Goal: Task Accomplishment & Management: Manage account settings

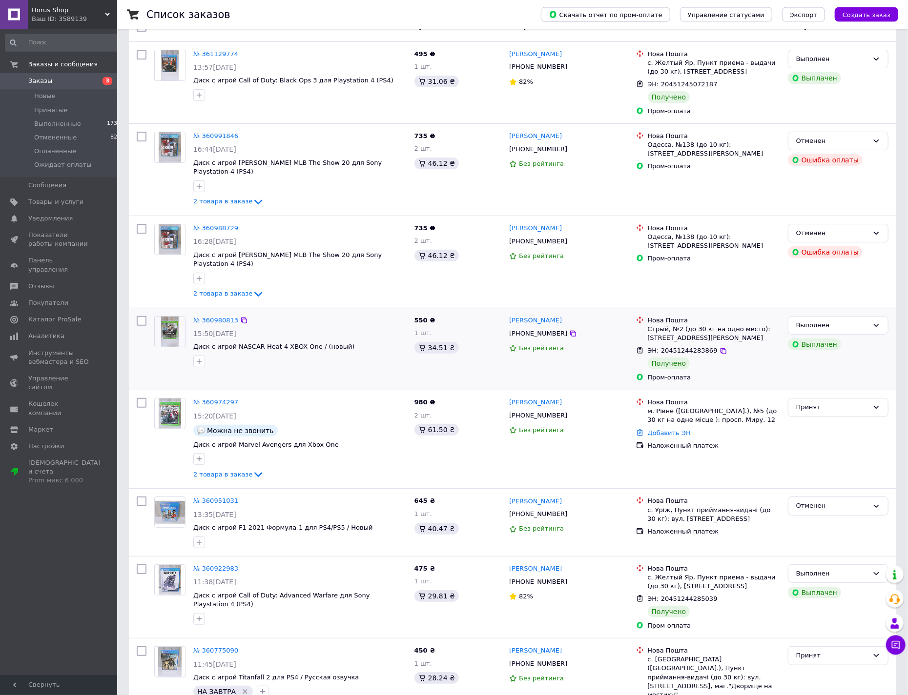
scroll to position [104, 0]
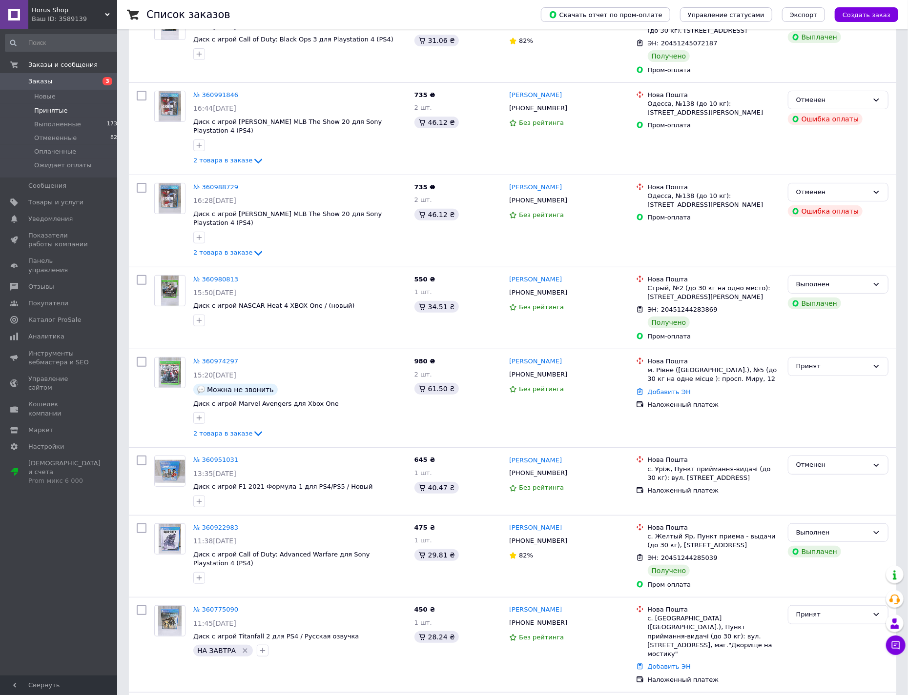
click at [47, 106] on span "Принятые" at bounding box center [51, 110] width 34 height 9
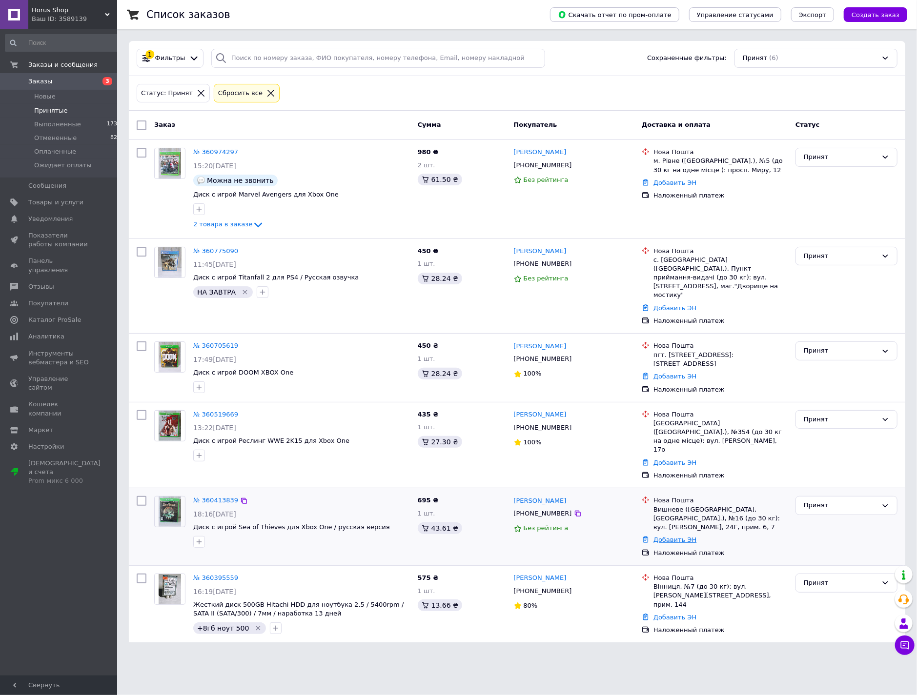
click at [674, 536] on link "Добавить ЭН" at bounding box center [674, 539] width 43 height 7
click at [603, 545] on input "Добавить ЭН" at bounding box center [618, 544] width 131 height 20
paste input "59001449340999"
type input "59001449340999"
click at [631, 571] on button "Добавить" at bounding box center [651, 571] width 63 height 20
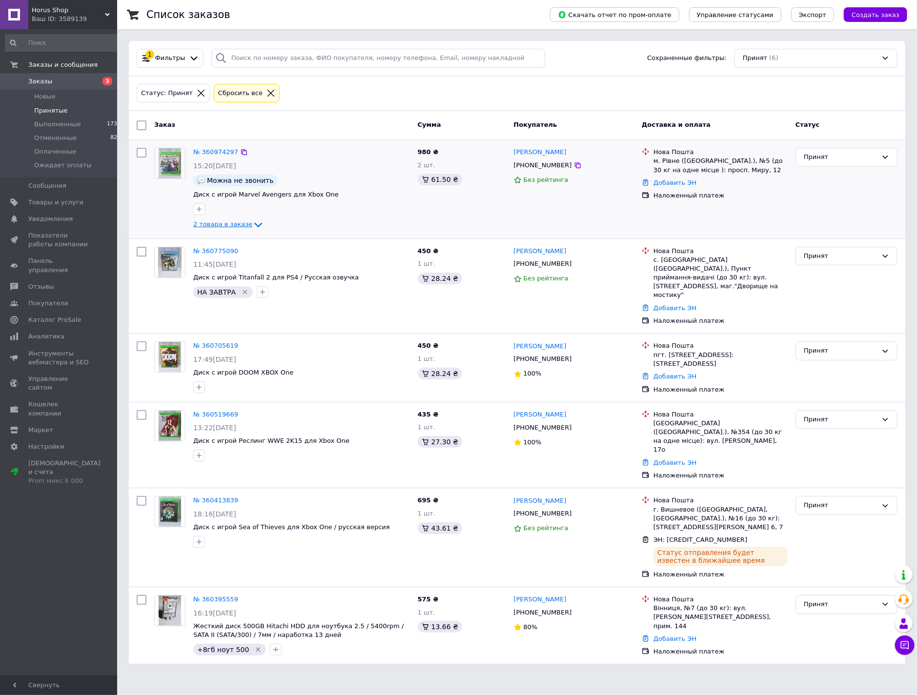
click at [252, 225] on icon at bounding box center [258, 225] width 12 height 12
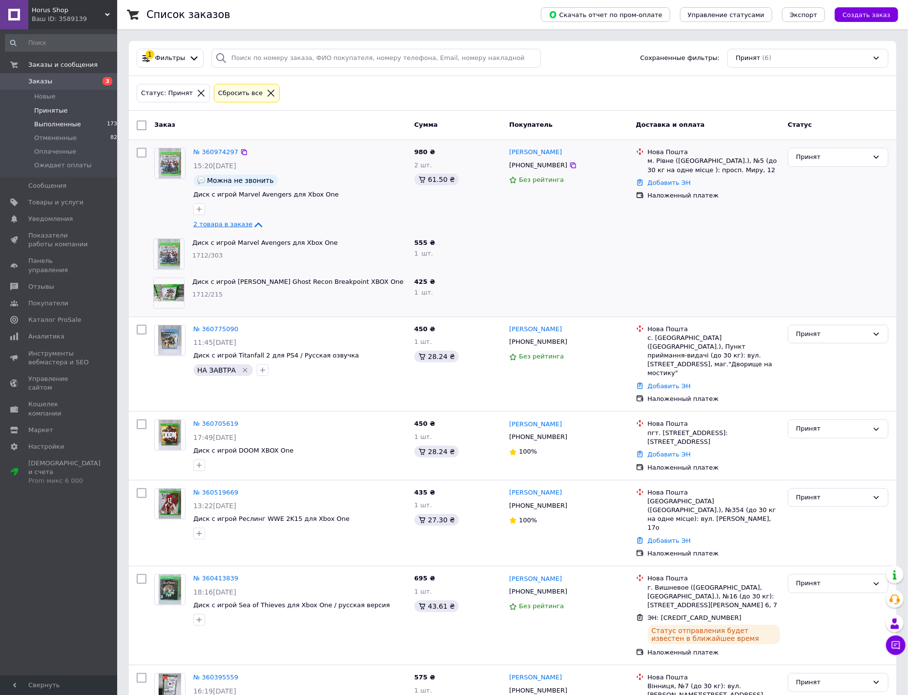
click at [41, 128] on span "Выполненные" at bounding box center [57, 124] width 47 height 9
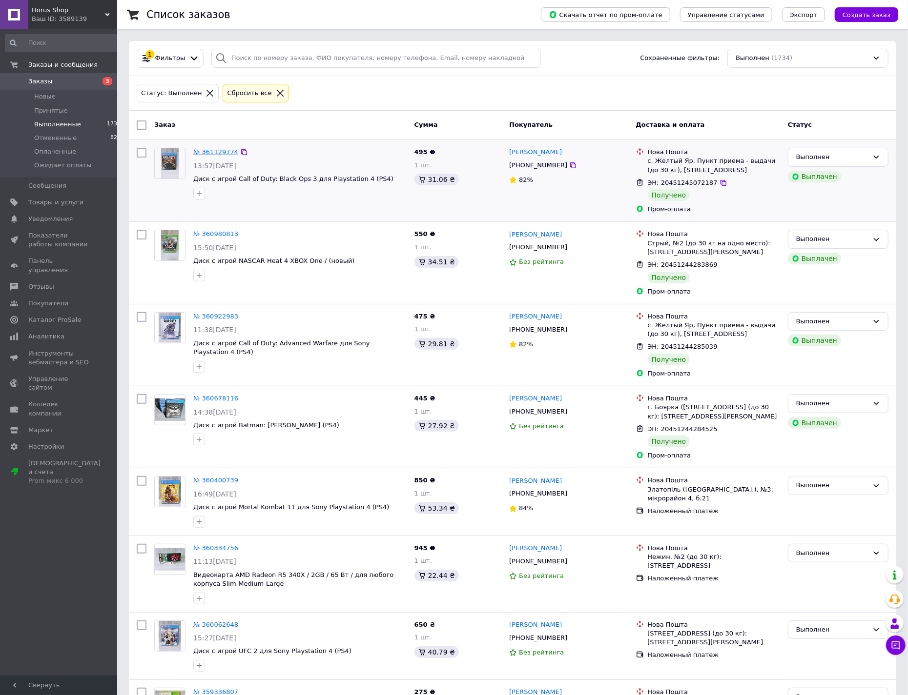
click at [216, 154] on link "№ 361129774" at bounding box center [215, 151] width 45 height 7
click at [215, 237] on link "№ 360980813" at bounding box center [215, 233] width 45 height 7
click at [53, 111] on span "Принятые" at bounding box center [51, 110] width 34 height 9
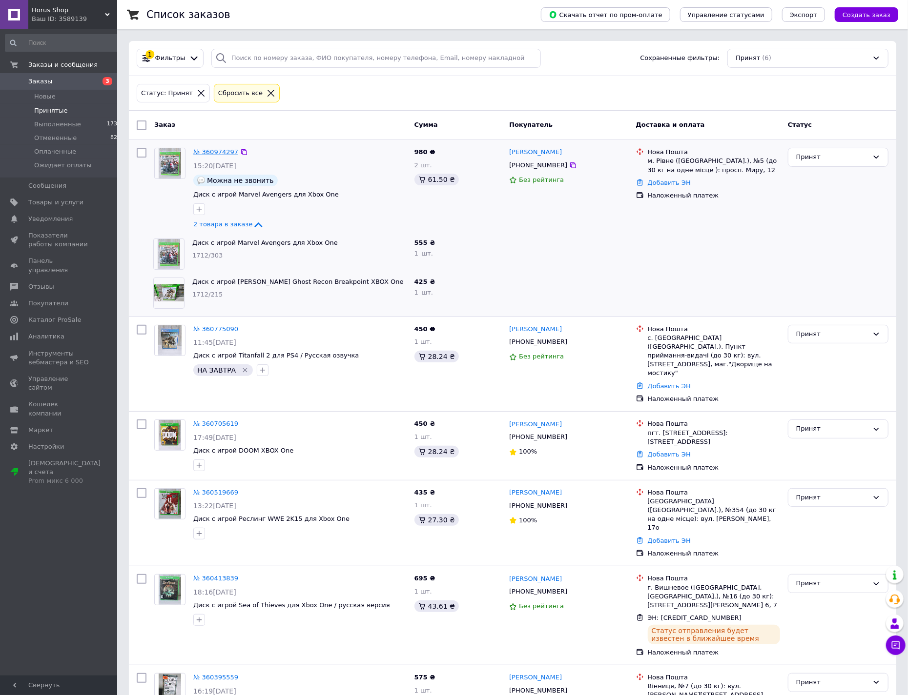
click at [222, 155] on link "№ 360974297" at bounding box center [215, 151] width 45 height 7
click at [219, 286] on span "Диск с игрой Tom Clancy’s Ghost Recon Breakpoint XBOX One" at bounding box center [299, 282] width 214 height 9
click at [224, 282] on link "Диск с игрой Tom Clancy’s Ghost Recon Breakpoint XBOX One" at bounding box center [297, 281] width 211 height 7
click at [838, 335] on div "Принят" at bounding box center [832, 334] width 72 height 10
click at [837, 299] on div at bounding box center [838, 293] width 108 height 39
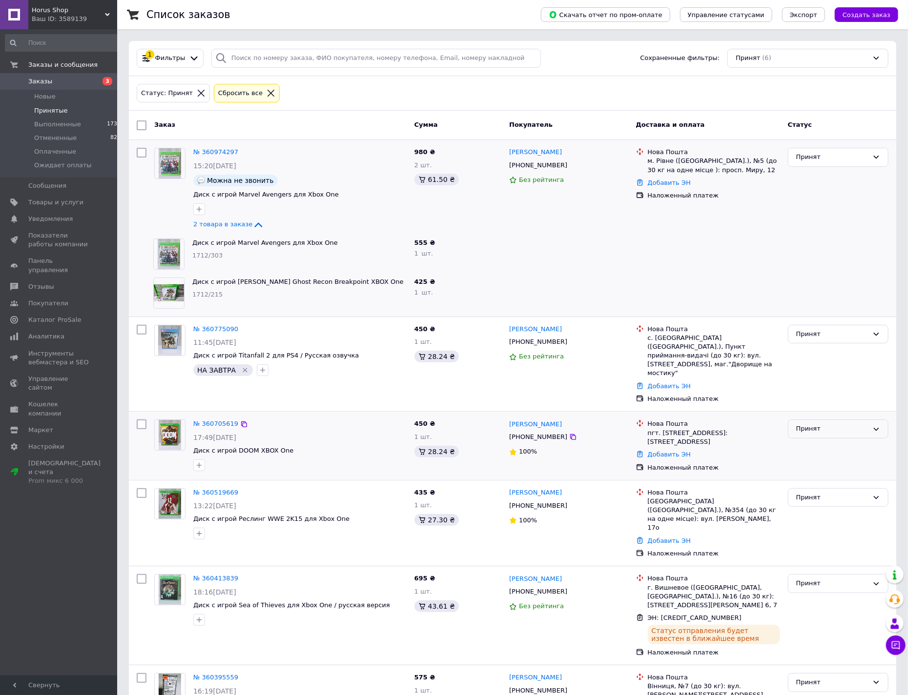
click at [822, 424] on div "Принят" at bounding box center [832, 429] width 72 height 10
click at [819, 441] on li "Выполнен" at bounding box center [838, 450] width 100 height 18
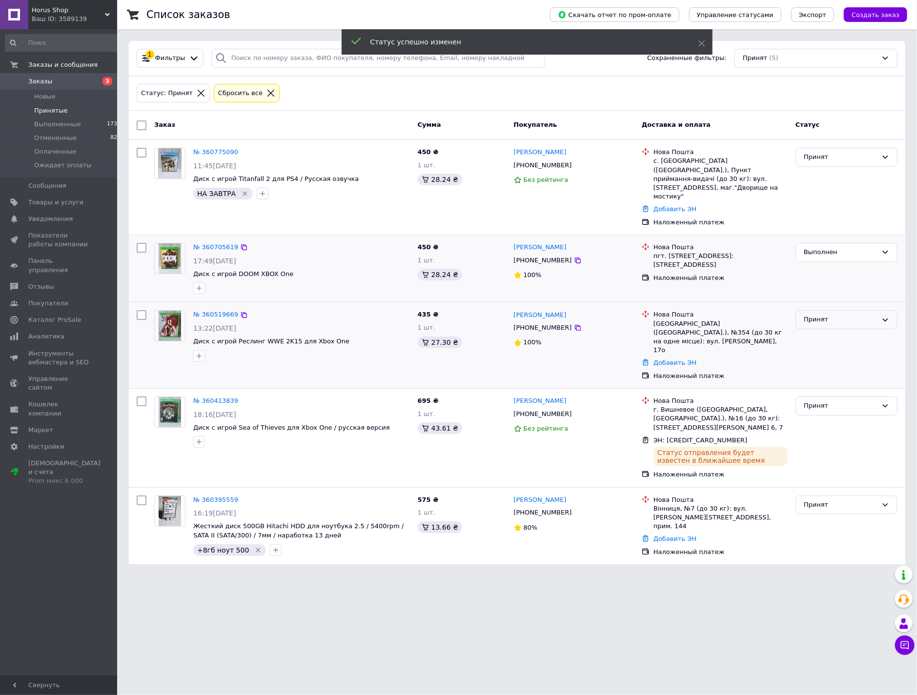
click at [832, 315] on div "Принят" at bounding box center [841, 320] width 74 height 10
click at [830, 331] on li "Выполнен" at bounding box center [846, 340] width 101 height 18
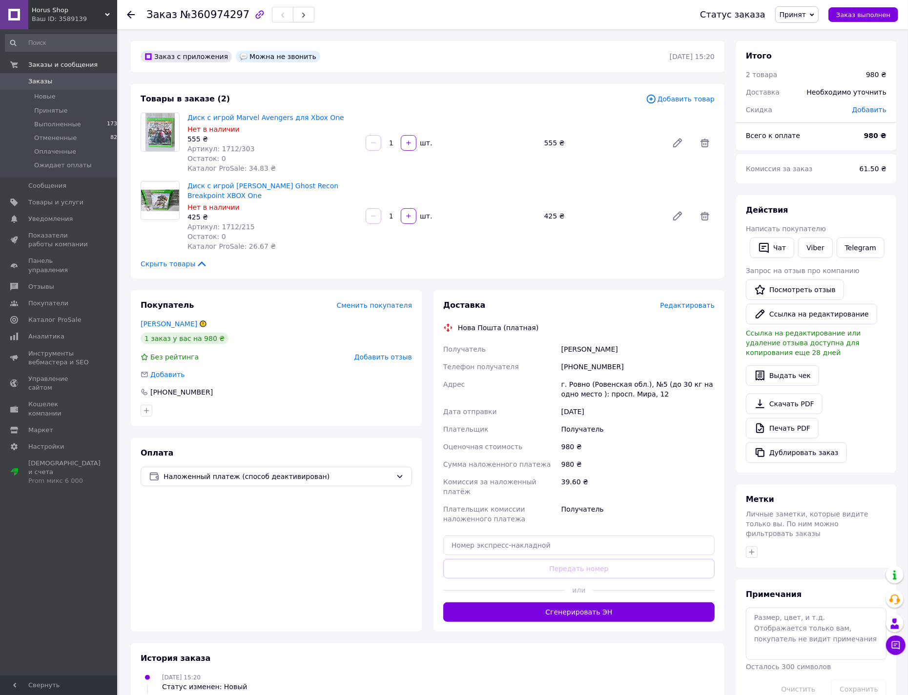
click at [806, 14] on span "Принят" at bounding box center [792, 15] width 26 height 8
click at [802, 31] on li "Выполнен" at bounding box center [809, 34] width 67 height 15
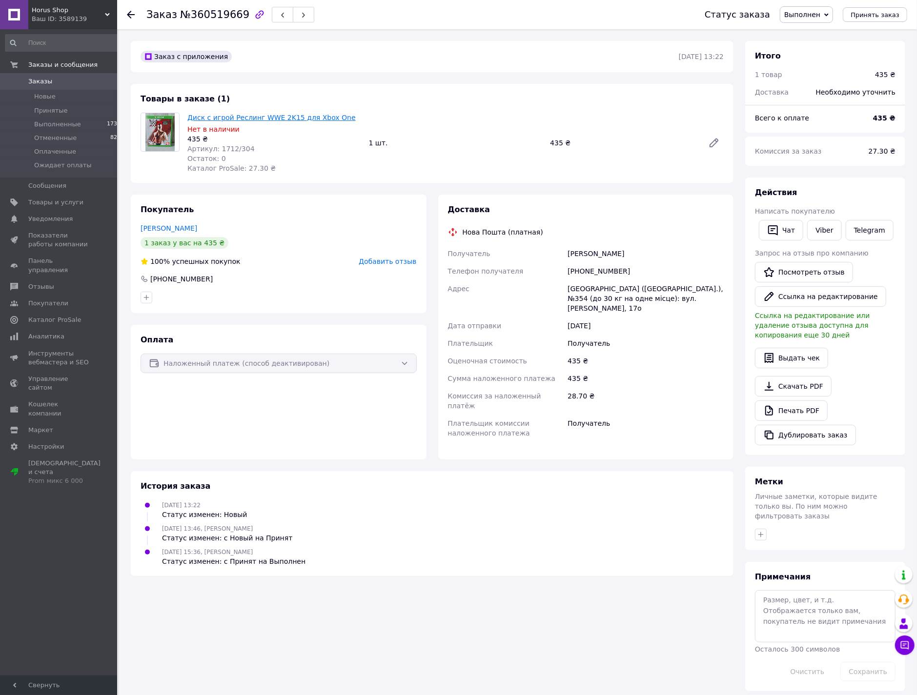
click at [223, 120] on link "Диск с игрой Реслинг WWE 2K15 для Xbox One" at bounding box center [271, 118] width 168 height 8
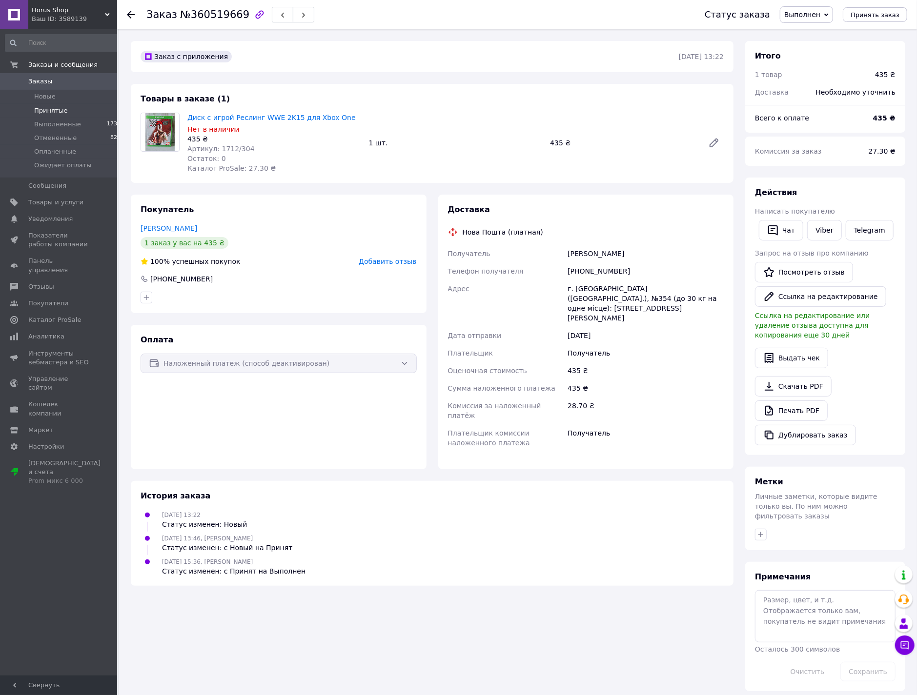
click at [45, 106] on span "Принятые" at bounding box center [51, 110] width 34 height 9
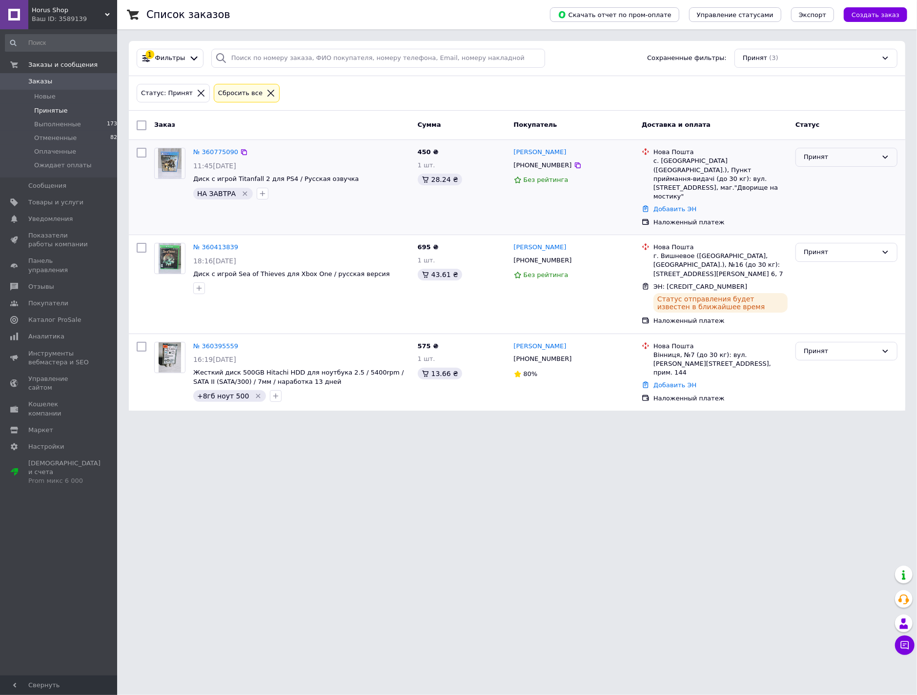
click at [844, 158] on div "Принят" at bounding box center [841, 157] width 74 height 10
click at [824, 176] on li "Выполнен" at bounding box center [846, 178] width 101 height 18
